Goal: Navigation & Orientation: Find specific page/section

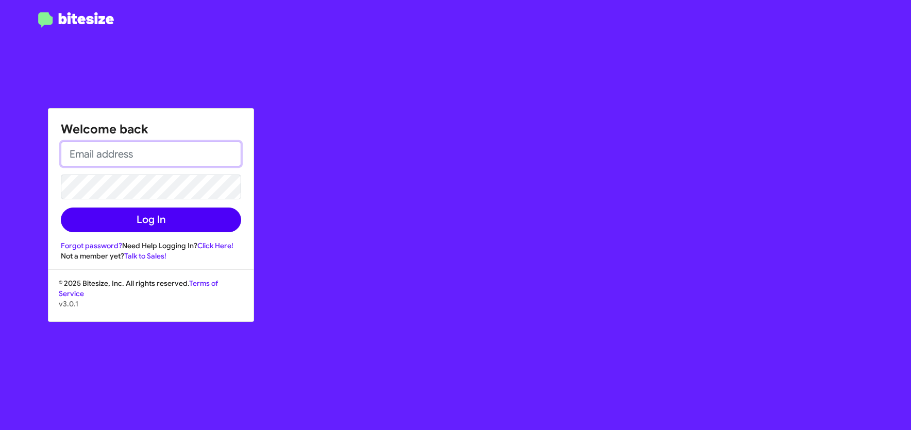
type input "bailey.mccrea@swickard.com"
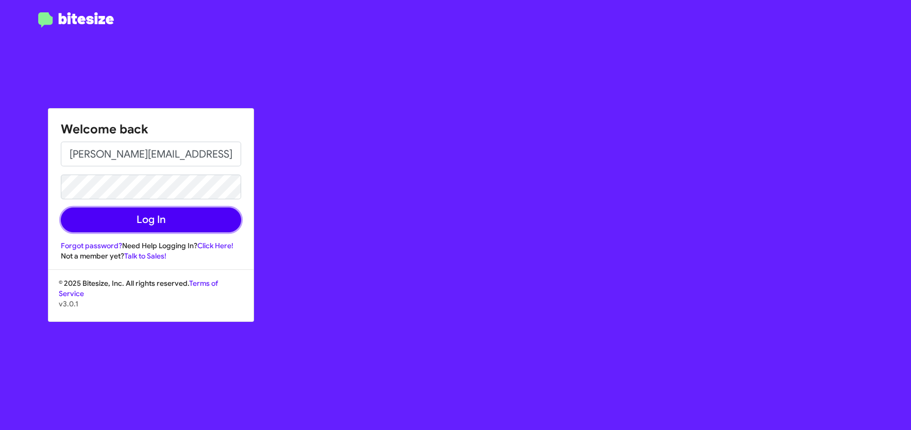
click at [136, 223] on button "Log In" at bounding box center [151, 220] width 180 height 25
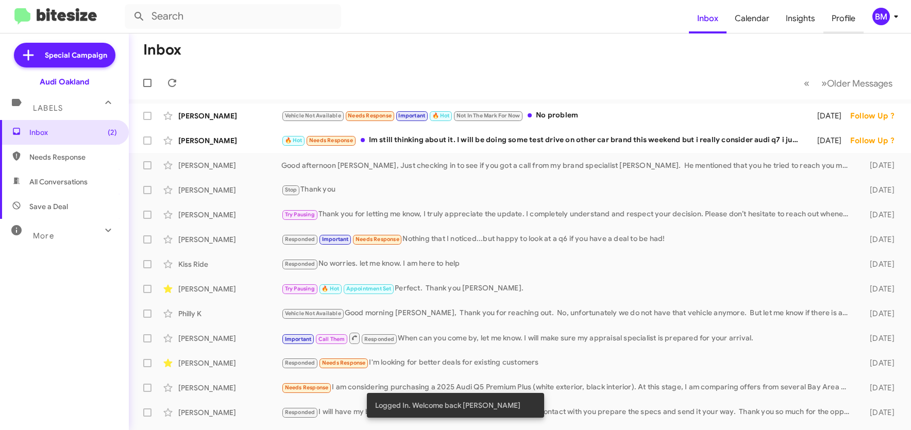
click at [847, 18] on span "Profile" at bounding box center [843, 19] width 40 height 30
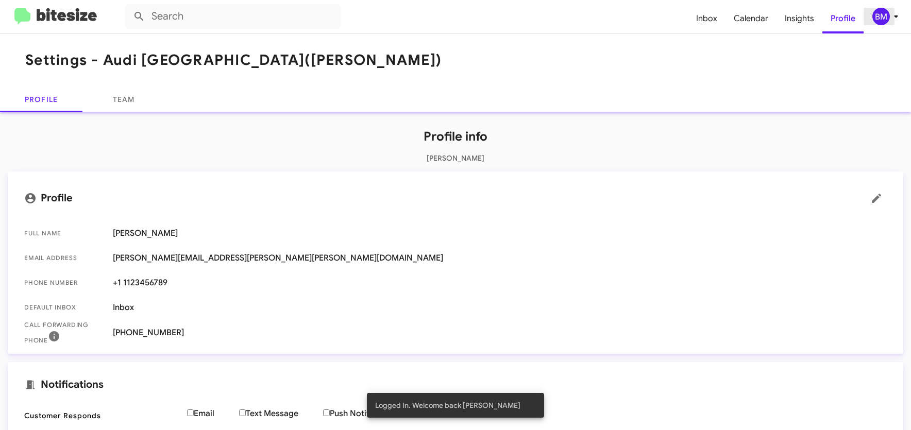
click at [893, 17] on icon at bounding box center [896, 16] width 12 height 12
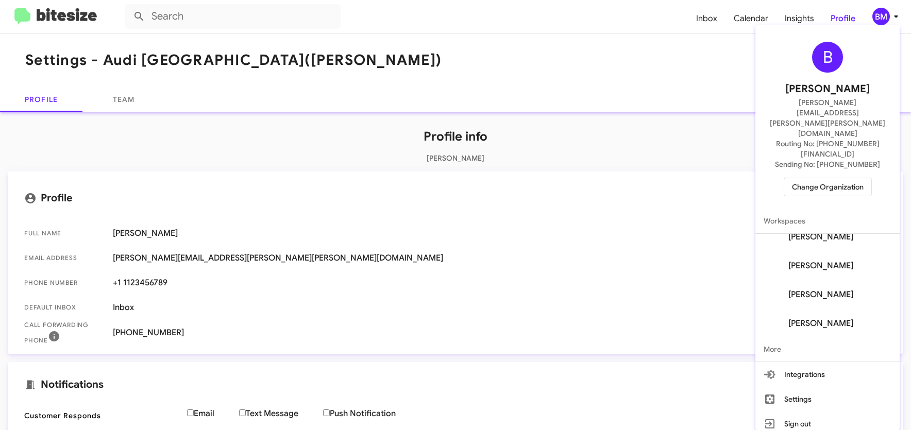
scroll to position [99, 0]
click at [841, 178] on span "Change Organization" at bounding box center [828, 187] width 72 height 18
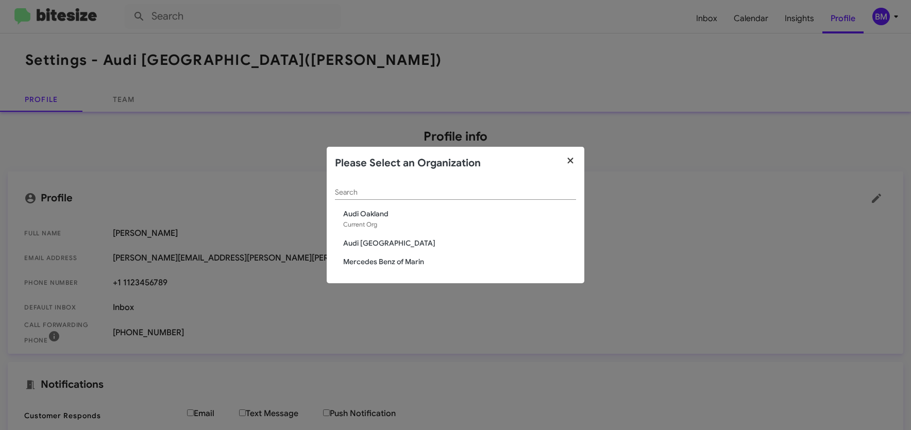
click at [574, 160] on icon "button" at bounding box center [571, 160] width 12 height 9
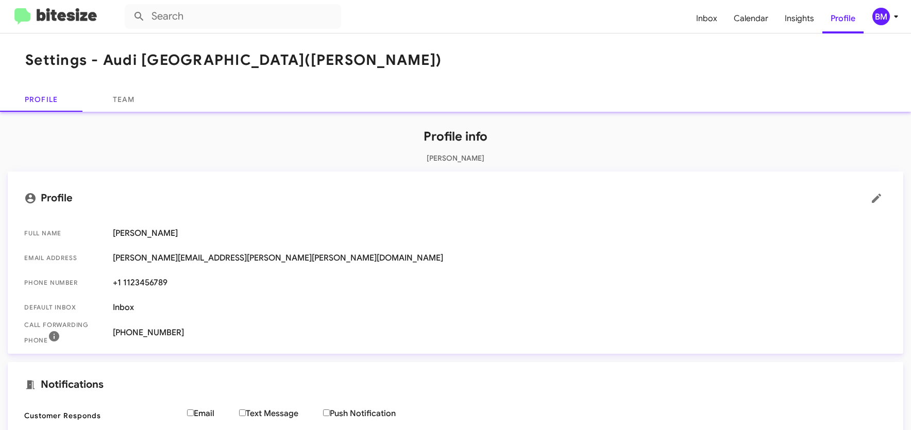
click at [72, 18] on img at bounding box center [55, 16] width 82 height 17
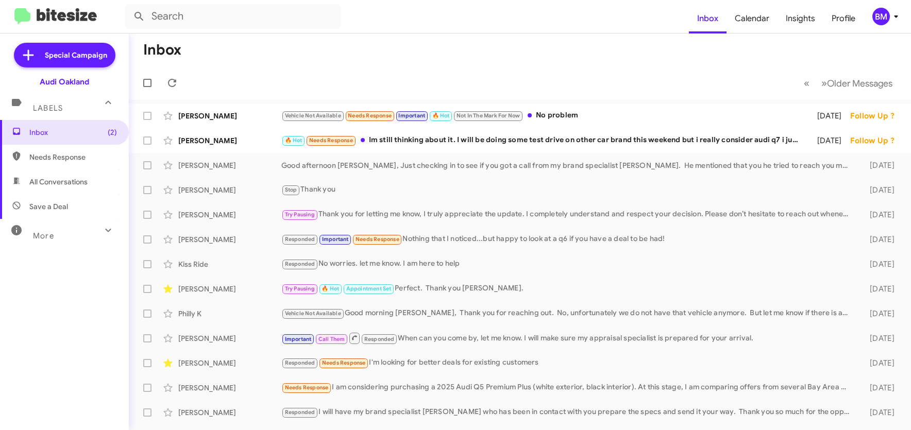
click at [50, 232] on span "More" at bounding box center [43, 235] width 21 height 9
click at [762, 24] on span "Calendar" at bounding box center [751, 19] width 51 height 30
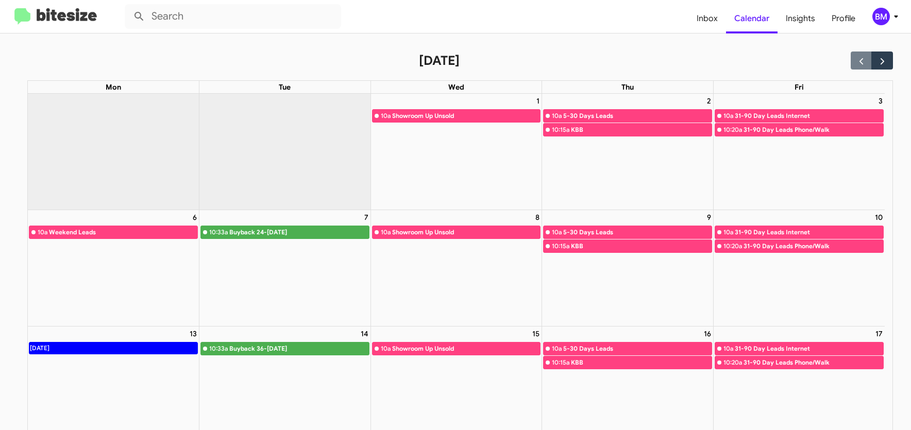
click at [230, 232] on div "Buyback 24-[DATE]" at bounding box center [299, 232] width 140 height 10
click at [325, 233] on div "Buyback 24-[DATE]" at bounding box center [299, 232] width 140 height 10
